Goal: Task Accomplishment & Management: Manage account settings

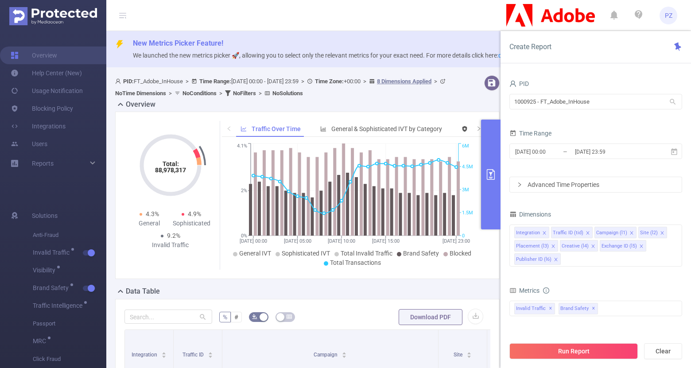
scroll to position [126, 0]
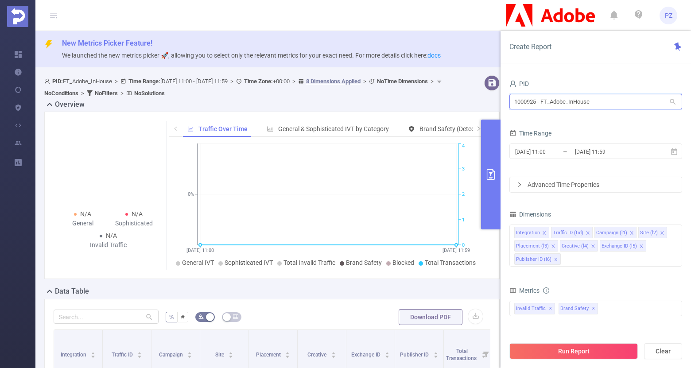
click at [584, 104] on input "1000925 - FT_Adobe_InHouse" at bounding box center [595, 101] width 173 height 15
click at [616, 310] on div "Invalid Traffic ✕ Brand Safety ✕" at bounding box center [595, 308] width 173 height 15
click at [596, 324] on div "total Total General IVT Data Centers Disclosed Bots Known Crawlers Irregular Ac…" at bounding box center [595, 314] width 173 height 26
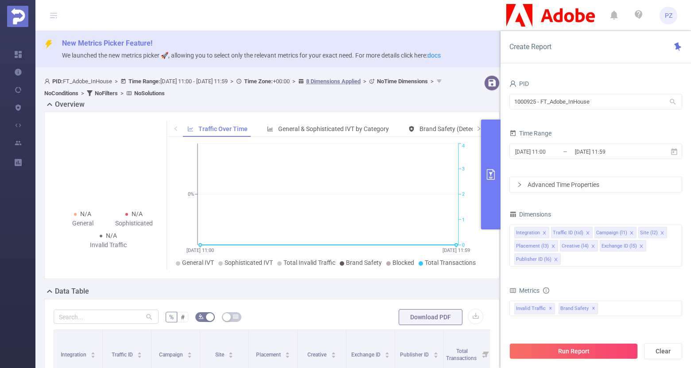
click at [669, 14] on span "PZ" at bounding box center [669, 16] width 8 height 18
click at [668, 17] on span "PZ" at bounding box center [669, 16] width 8 height 18
click at [661, 16] on span "PZ" at bounding box center [668, 16] width 18 height 18
click at [635, 65] on link "Logout" at bounding box center [628, 71] width 97 height 12
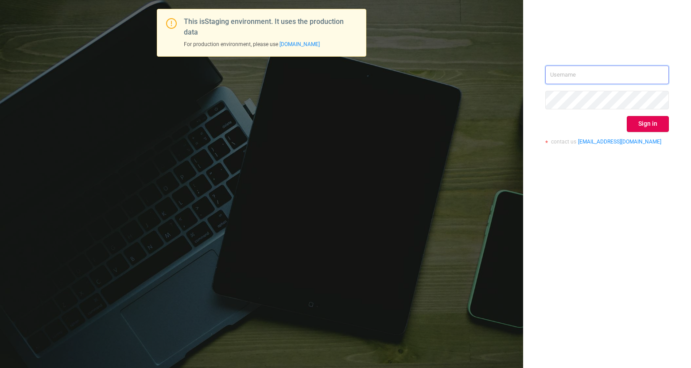
click at [582, 69] on input "text" at bounding box center [607, 75] width 124 height 19
click at [595, 73] on input "text" at bounding box center [607, 75] width 124 height 19
type input "test@gmail.com"
click at [640, 113] on div "test@gmail.com Sign in contact us info@protected.media" at bounding box center [607, 109] width 124 height 86
click at [640, 118] on button "Sign in" at bounding box center [647, 124] width 42 height 16
